Goal: Information Seeking & Learning: Learn about a topic

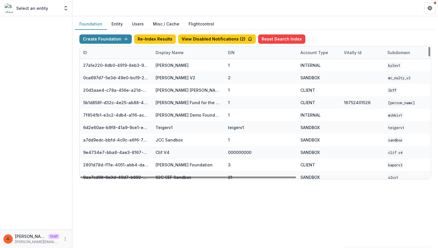
click at [169, 53] on div "Display Name" at bounding box center [169, 53] width 35 height 6
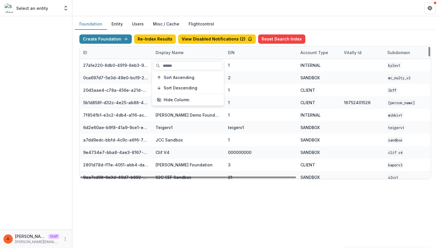
click at [174, 67] on input at bounding box center [188, 65] width 70 height 9
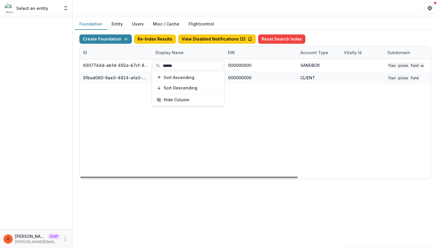
type input "******"
click at [208, 131] on div "6307744d-ab1d-492a-b7cf-8b923549dd23 Four Pines Fund Workflow Sandbox 000000000…" at bounding box center [362, 119] width 565 height 120
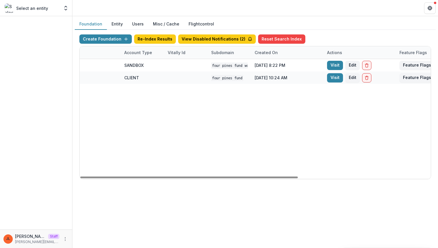
scroll to position [0, 214]
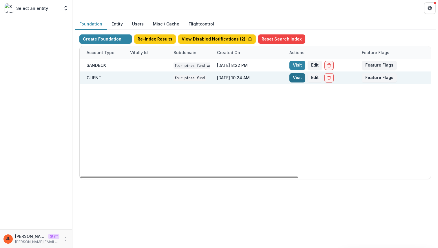
click at [299, 78] on link "Visit" at bounding box center [297, 77] width 16 height 9
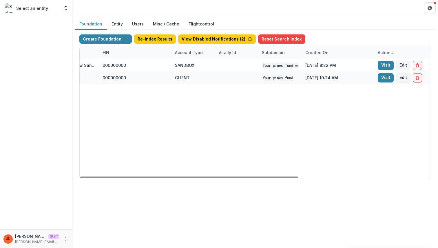
scroll to position [0, 0]
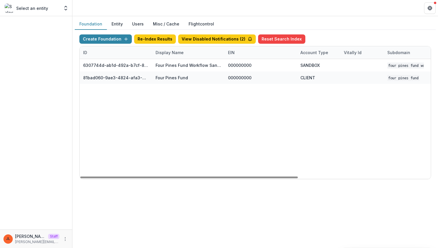
click at [163, 53] on div "Display Name" at bounding box center [169, 53] width 35 height 6
click at [173, 69] on input "******" at bounding box center [188, 65] width 70 height 9
type input "********"
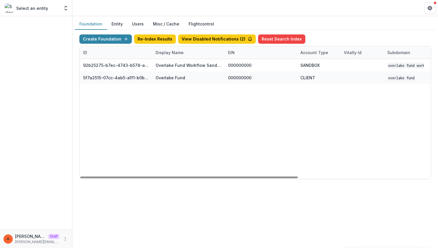
click at [182, 131] on div "92b25275-b7ec-4743-b578-ab48cd6d66a4 Overlake Fund Workflow Sandbox 000000000 S…" at bounding box center [362, 119] width 565 height 120
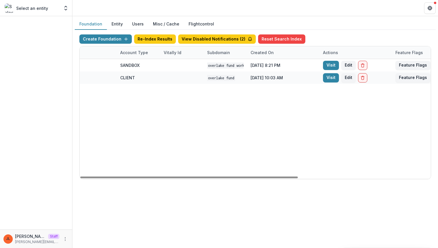
scroll to position [0, 214]
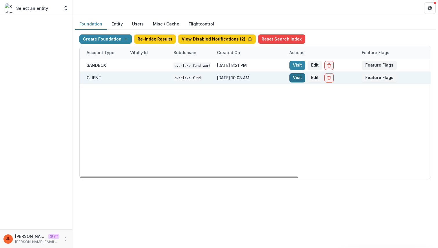
click at [292, 78] on link "Visit" at bounding box center [297, 77] width 16 height 9
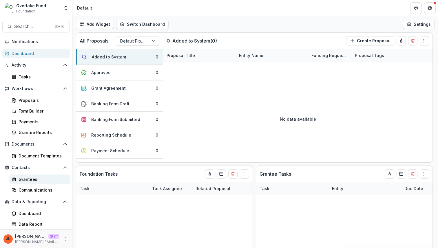
click at [39, 176] on div "Grantees" at bounding box center [42, 179] width 47 height 6
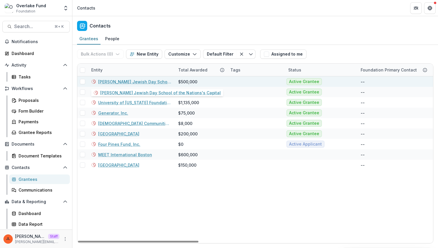
click at [146, 83] on link "[PERSON_NAME] Jewish Day School of the Nations's Capital" at bounding box center [134, 82] width 73 height 6
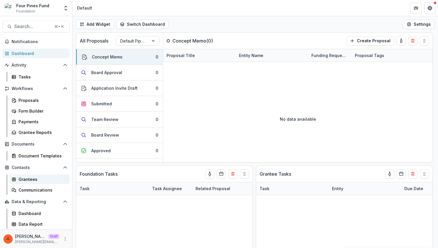
click at [37, 180] on div "Grantees" at bounding box center [42, 179] width 47 height 6
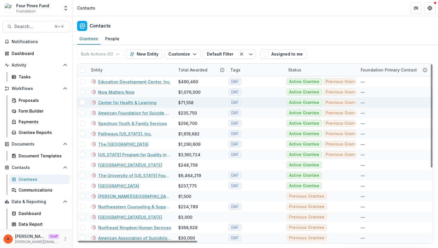
click at [121, 105] on link "Center for Health & Learning" at bounding box center [127, 103] width 58 height 6
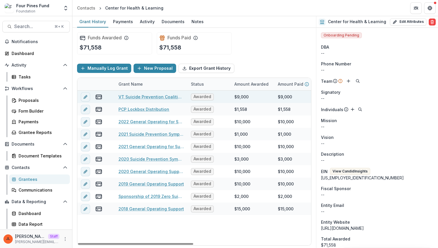
click at [138, 101] on div "VT Suicide Prevention Coalition - August 2025" at bounding box center [150, 97] width 65 height 12
click at [137, 99] on link "VT Suicide Prevention Coalition - August 2025" at bounding box center [150, 97] width 65 height 6
